Goal: Browse casually

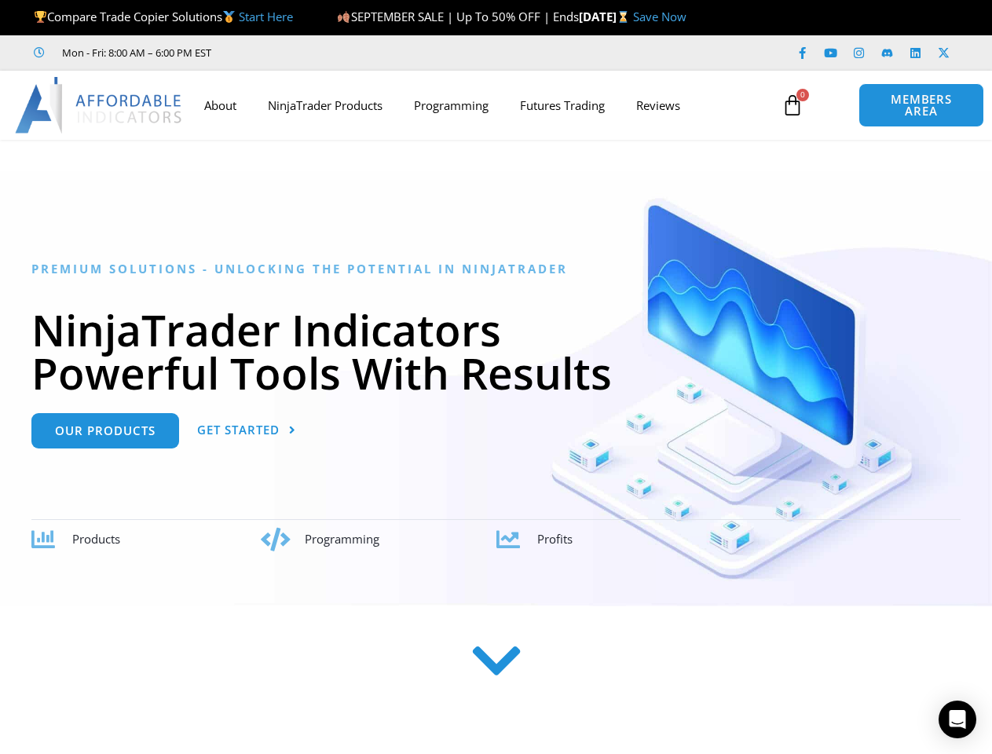
click at [495, 377] on h1 "NinjaTrader Indicators Powerful Tools With Results" at bounding box center [495, 351] width 929 height 86
click at [792, 105] on icon at bounding box center [792, 105] width 22 height 22
click at [957, 719] on icon "Open Intercom Messenger" at bounding box center [957, 719] width 16 height 19
